Goal: Information Seeking & Learning: Learn about a topic

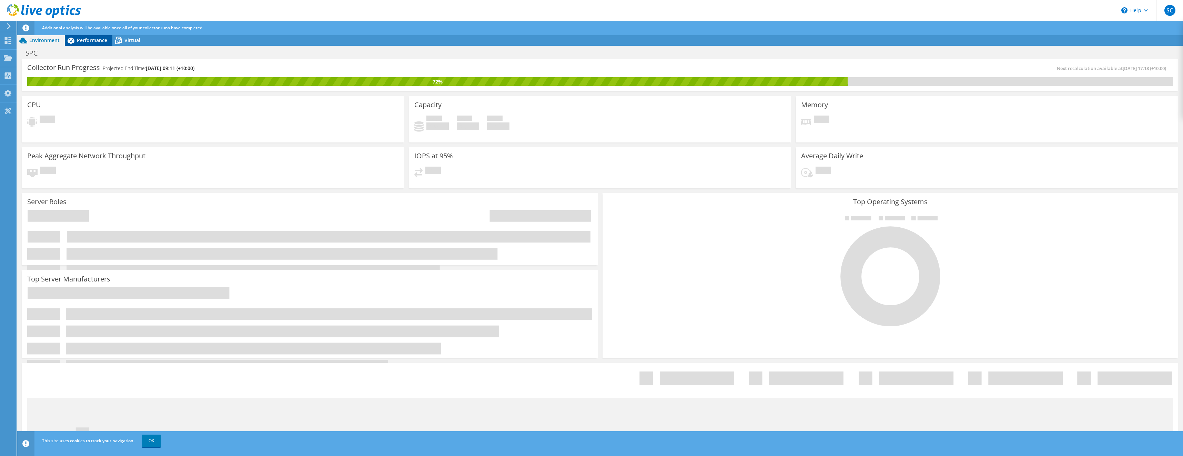
click at [87, 39] on span "Performance" at bounding box center [92, 40] width 30 height 7
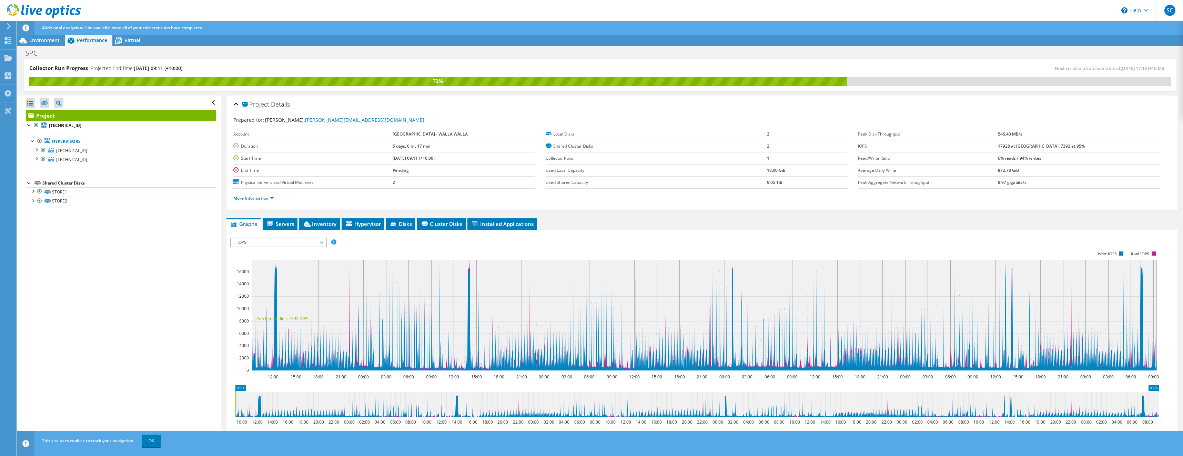
click at [304, 241] on span "IOPS" at bounding box center [278, 242] width 89 height 8
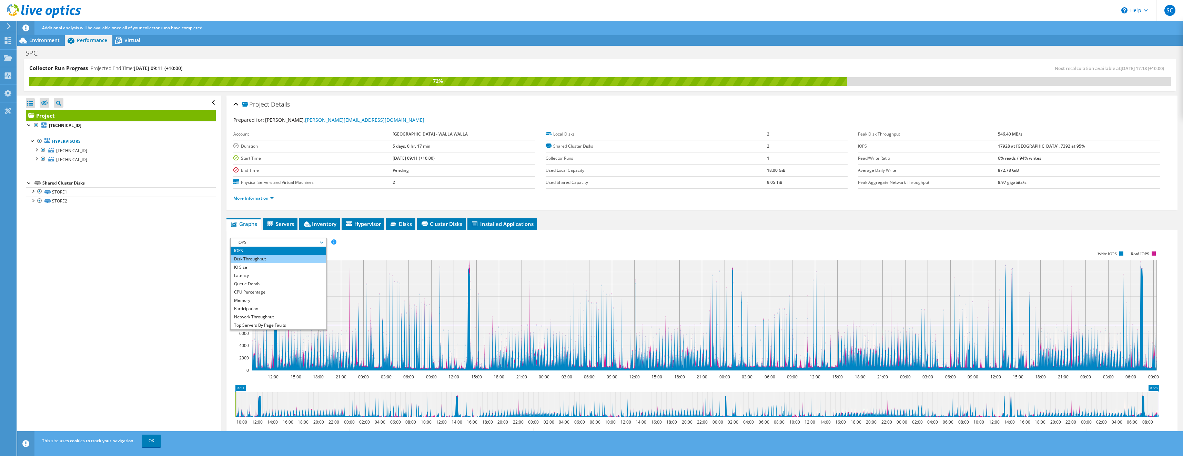
click at [293, 255] on li "Disk Throughput" at bounding box center [278, 259] width 95 height 8
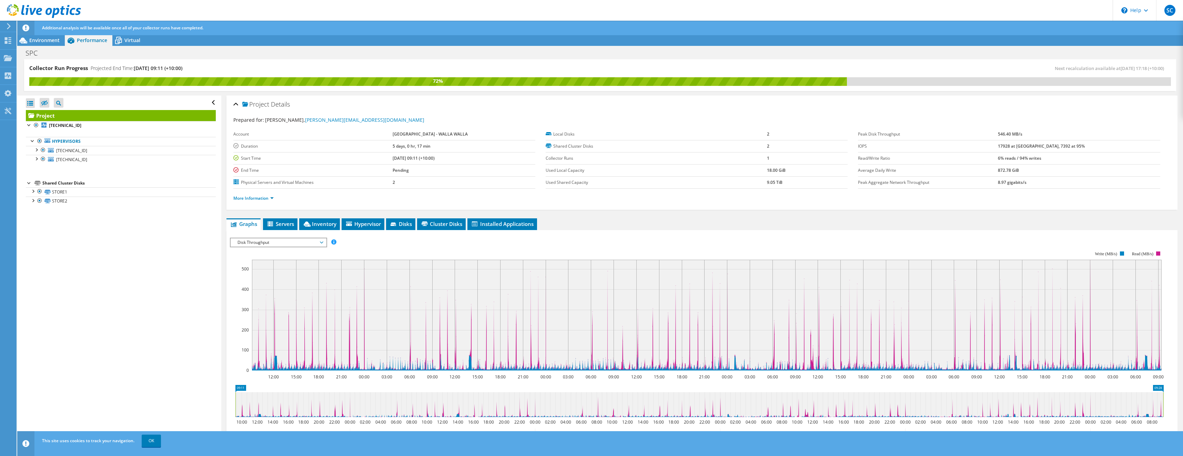
click at [287, 242] on span "Disk Throughput" at bounding box center [278, 242] width 89 height 8
click at [280, 263] on li "IO Size" at bounding box center [278, 267] width 95 height 8
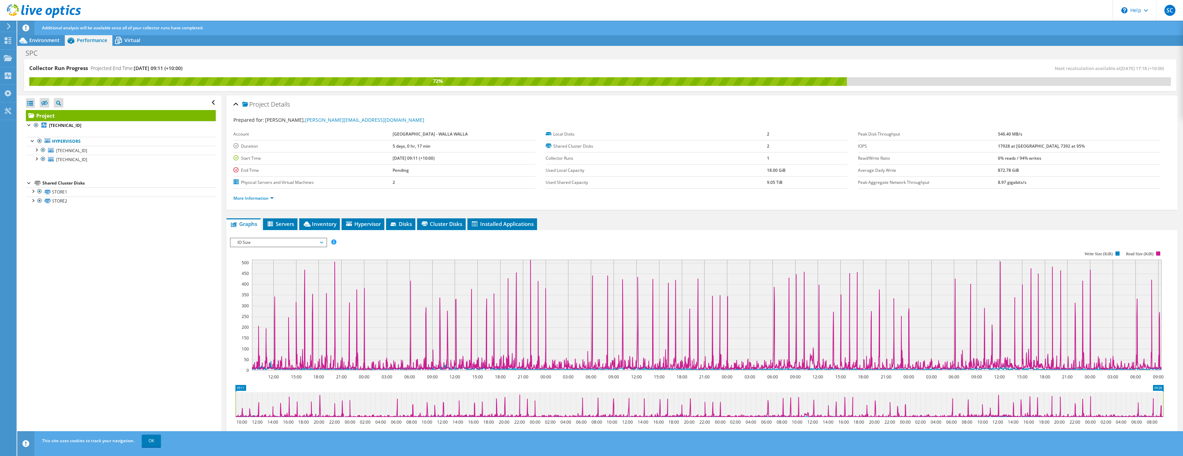
click at [304, 243] on span "IO Size" at bounding box center [278, 242] width 89 height 8
click at [309, 273] on li "Latency" at bounding box center [278, 275] width 95 height 8
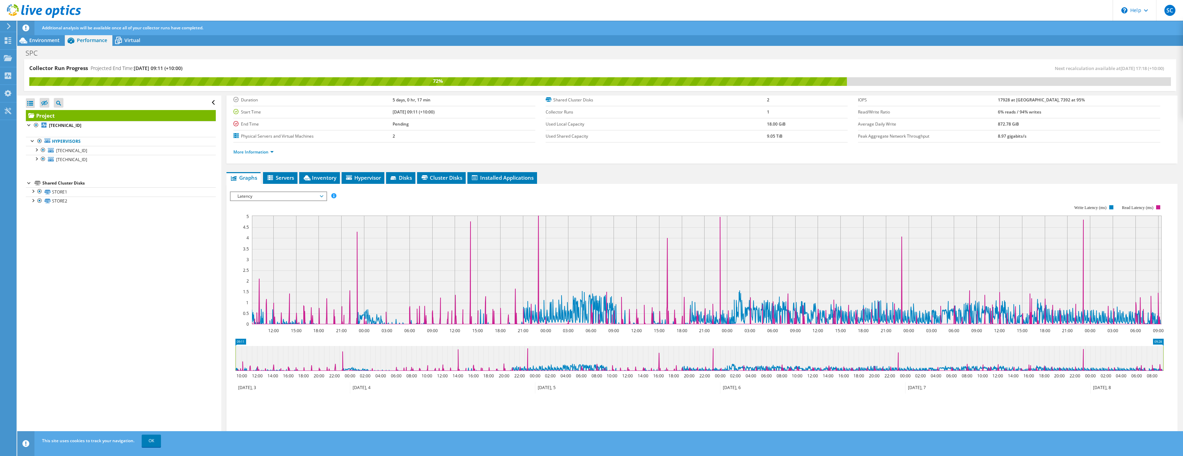
scroll to position [64, 0]
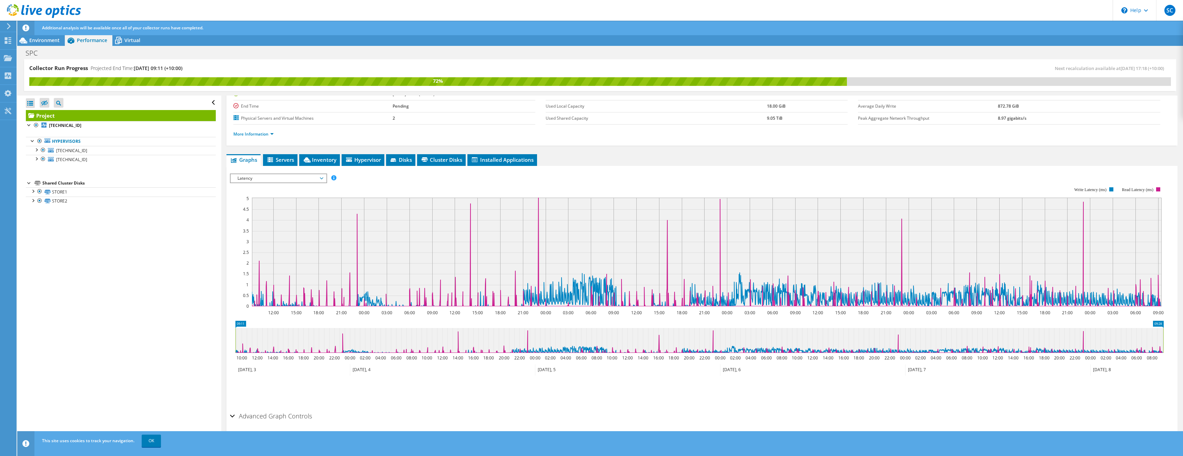
click at [242, 181] on span "Latency" at bounding box center [278, 178] width 89 height 8
click at [242, 216] on li "Queue Depth" at bounding box center [278, 219] width 95 height 8
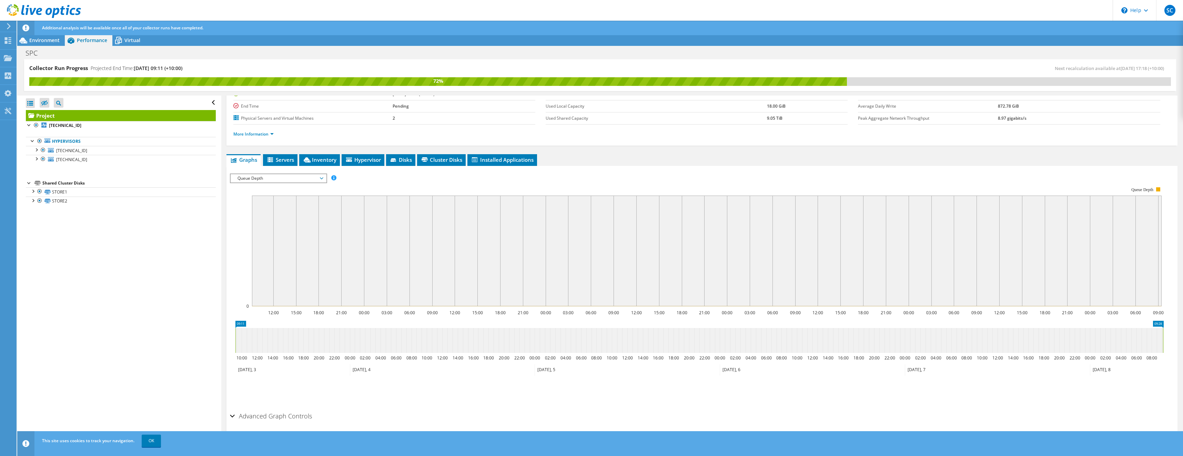
click at [265, 178] on span "Queue Depth" at bounding box center [278, 178] width 89 height 8
click at [262, 230] on li "CPU Percentage" at bounding box center [278, 228] width 95 height 8
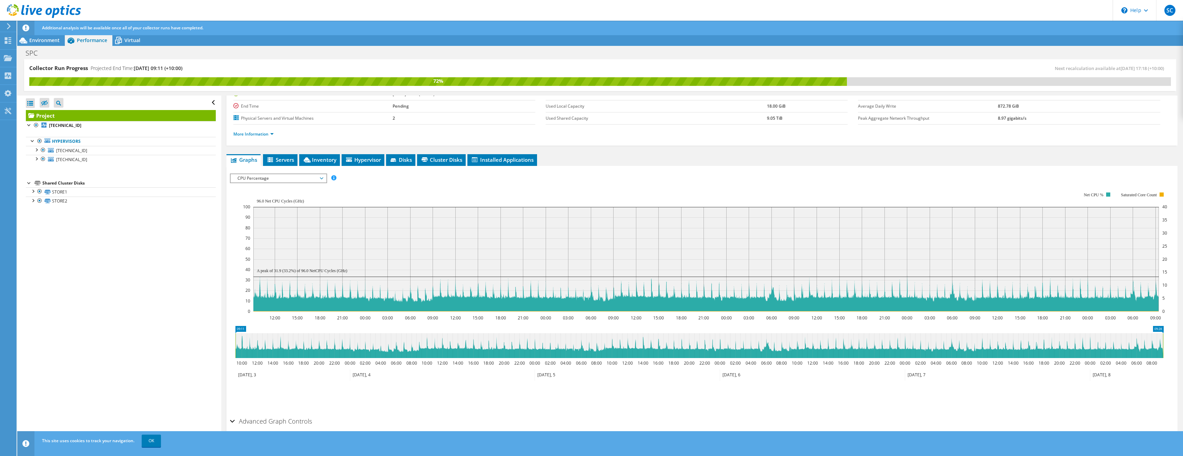
click at [268, 178] on span "CPU Percentage" at bounding box center [278, 178] width 89 height 8
click at [246, 235] on li "Memory" at bounding box center [278, 236] width 95 height 8
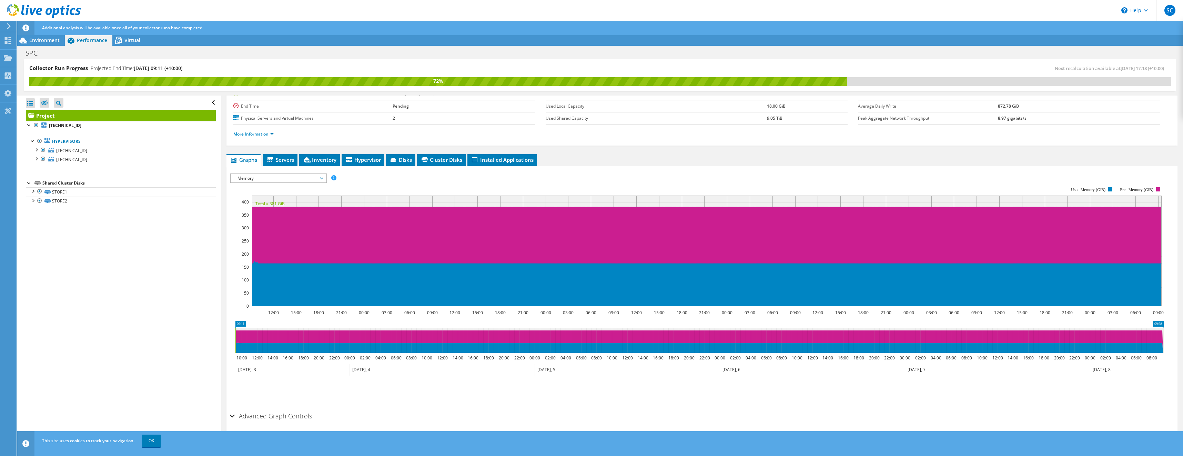
click at [262, 179] on span "Memory" at bounding box center [278, 178] width 89 height 8
click at [253, 242] on li "Participation" at bounding box center [278, 244] width 95 height 8
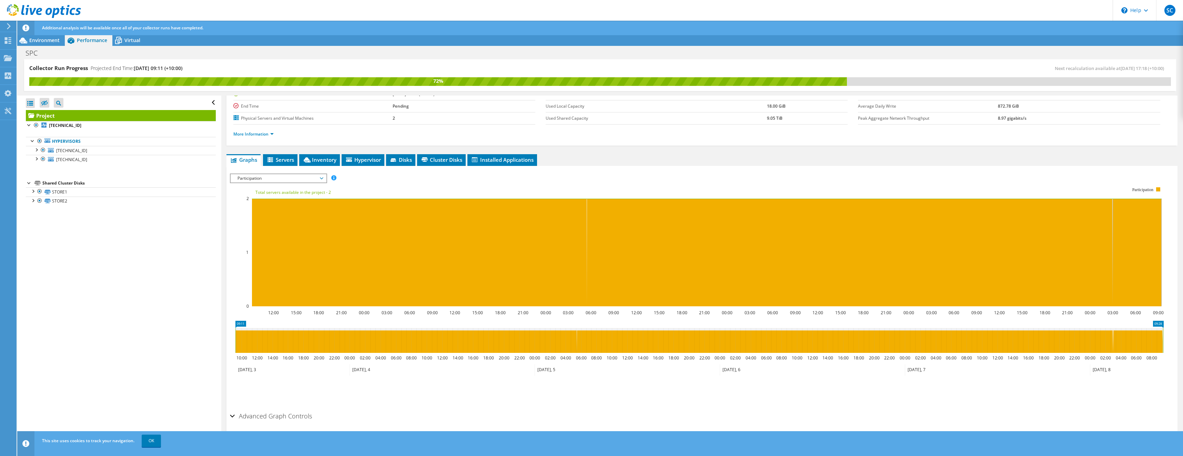
click at [276, 179] on span "Participation" at bounding box center [278, 178] width 89 height 8
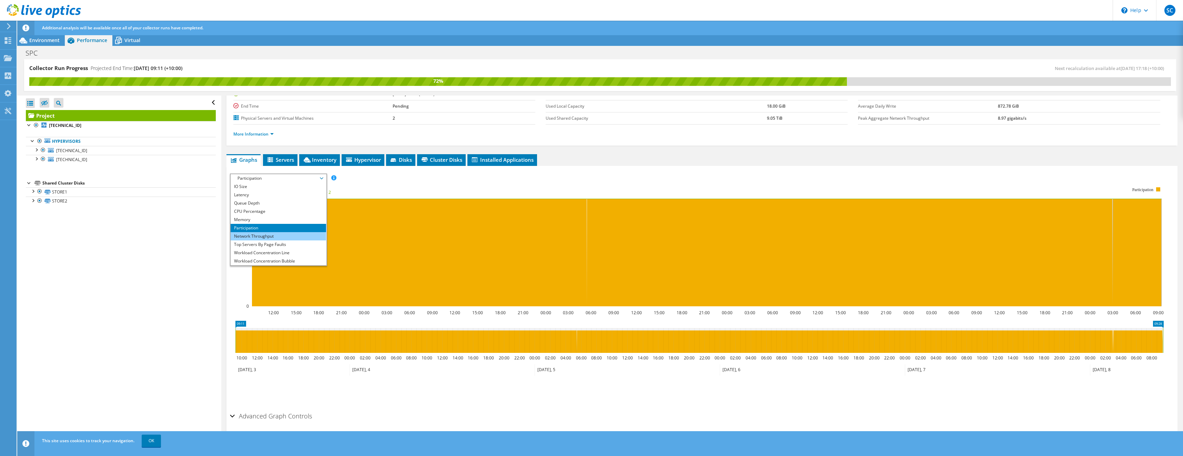
scroll to position [25, 0]
click at [271, 228] on li "Network Throughput" at bounding box center [278, 228] width 95 height 8
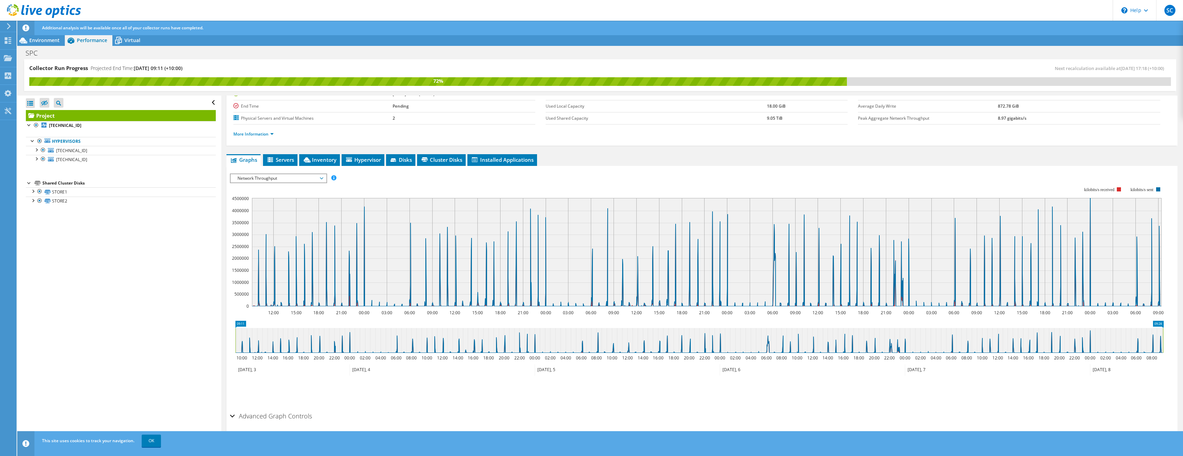
click at [283, 179] on span "Network Throughput" at bounding box center [278, 178] width 89 height 8
click at [273, 237] on li "Top Servers By Page Faults" at bounding box center [278, 236] width 95 height 8
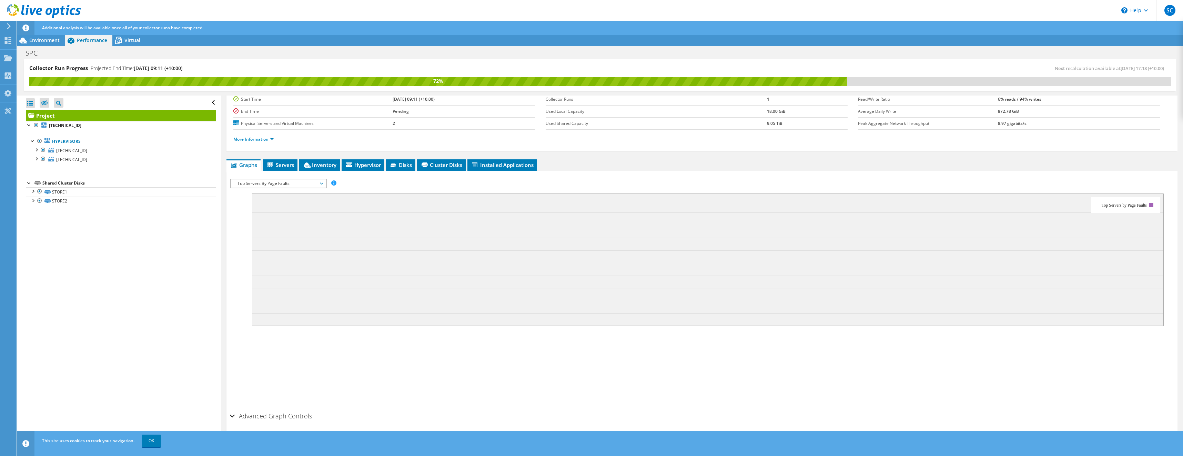
scroll to position [9, 0]
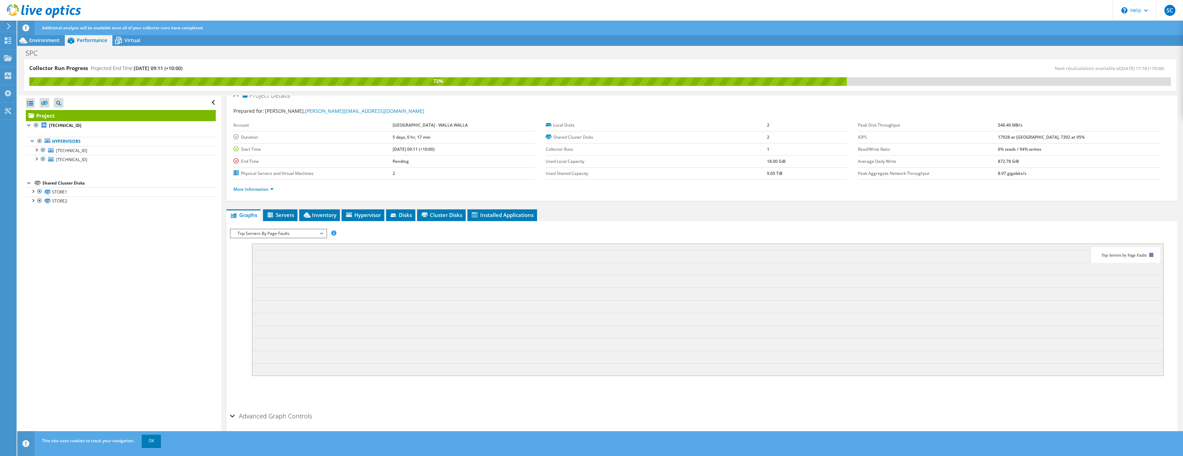
click at [285, 234] on span "Top Servers By Page Faults" at bounding box center [278, 233] width 89 height 8
click at [292, 301] on li "Workload Concentration Line" at bounding box center [278, 299] width 95 height 8
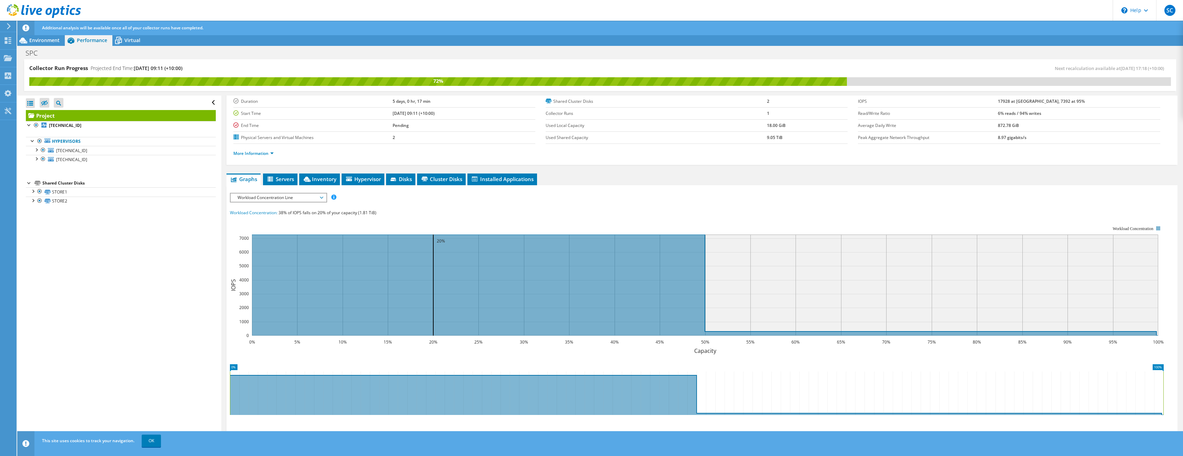
scroll to position [78, 0]
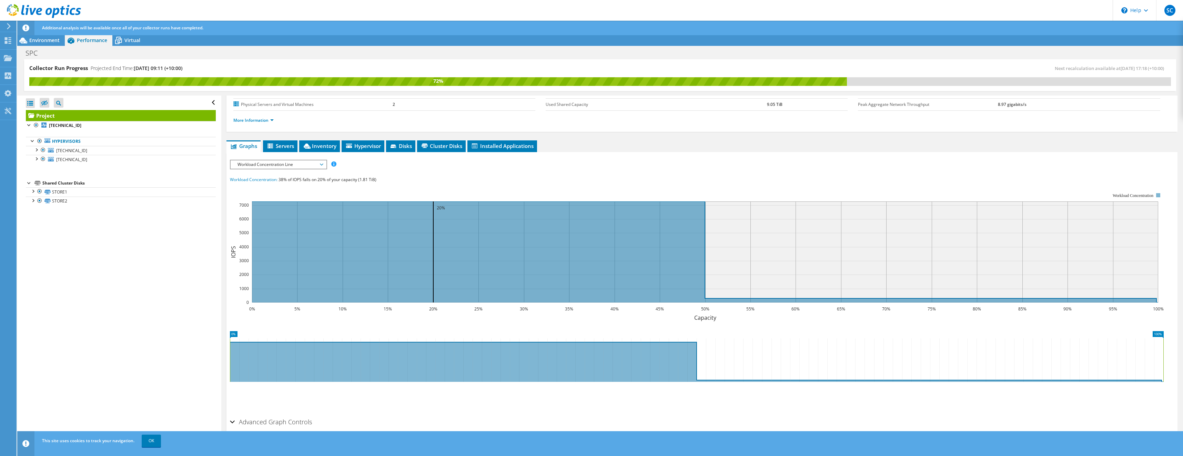
click at [253, 163] on span "Workload Concentration Line" at bounding box center [278, 164] width 89 height 8
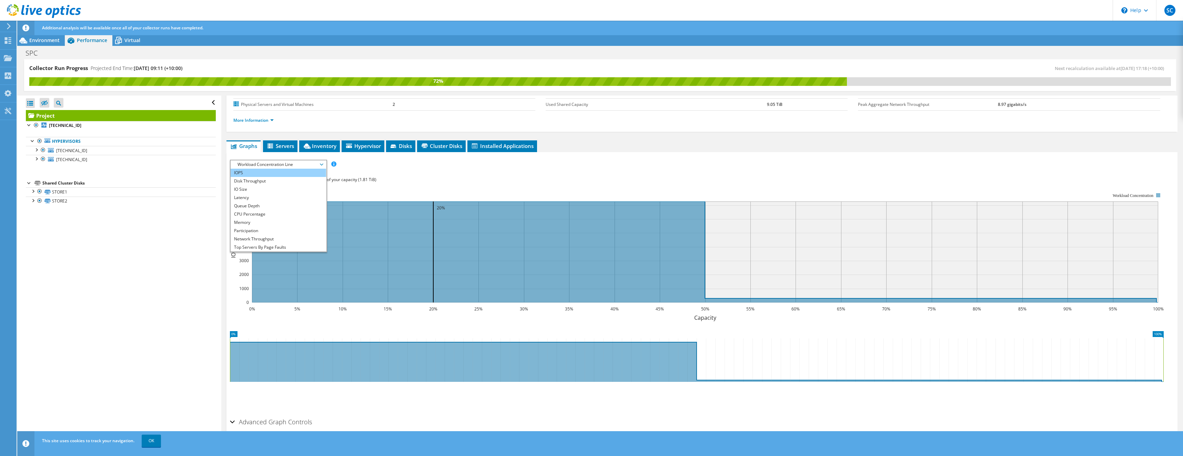
click at [245, 172] on li "IOPS" at bounding box center [278, 173] width 95 height 8
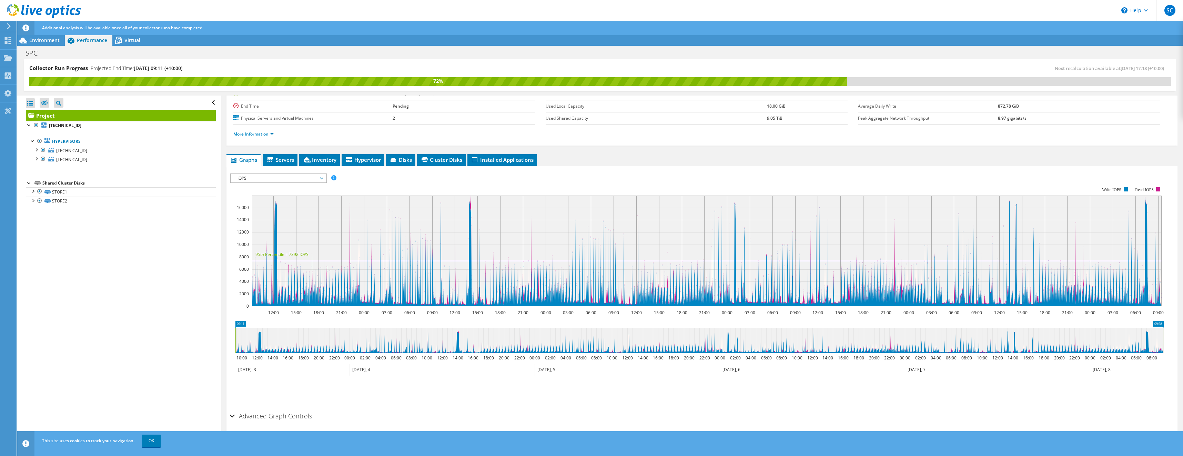
scroll to position [64, 0]
